Goal: Task Accomplishment & Management: Manage account settings

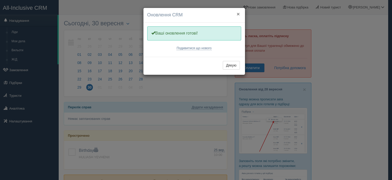
click at [238, 13] on button "×" at bounding box center [238, 13] width 3 height 5
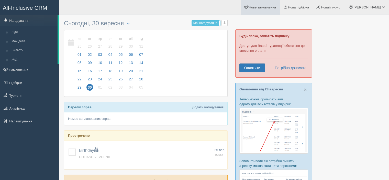
click at [266, 10] on link "Нове замовлення" at bounding box center [259, 7] width 39 height 15
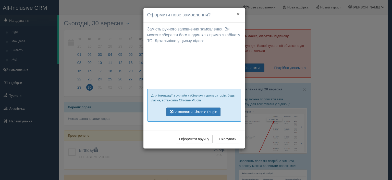
click at [239, 13] on button "×" at bounding box center [238, 13] width 3 height 5
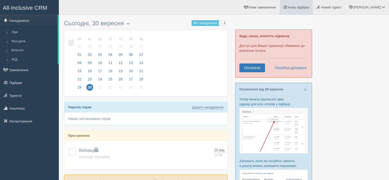
click at [309, 8] on span "Нова підбірка" at bounding box center [298, 7] width 21 height 4
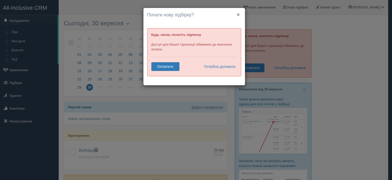
click at [239, 13] on button "×" at bounding box center [238, 14] width 3 height 5
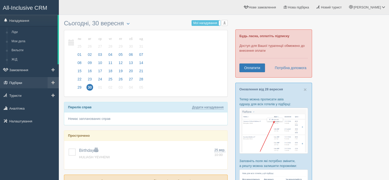
click at [29, 83] on link "Підбірки" at bounding box center [29, 82] width 59 height 11
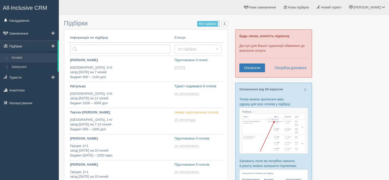
click at [30, 46] on link "Підбірки" at bounding box center [28, 45] width 57 height 11
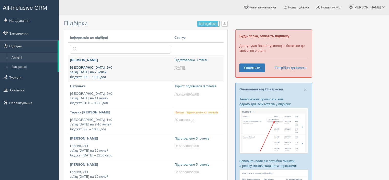
type input "2025-09-30 19:20"
